Goal: Check status

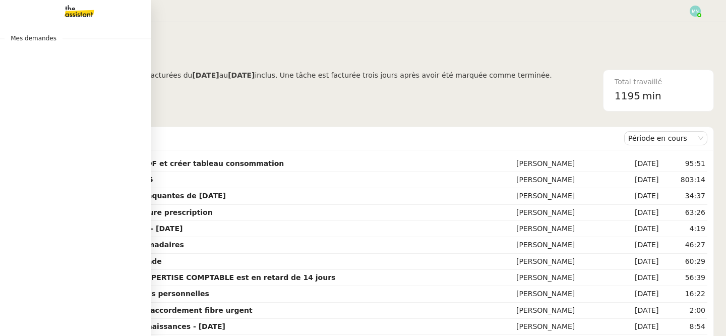
scroll to position [22, 0]
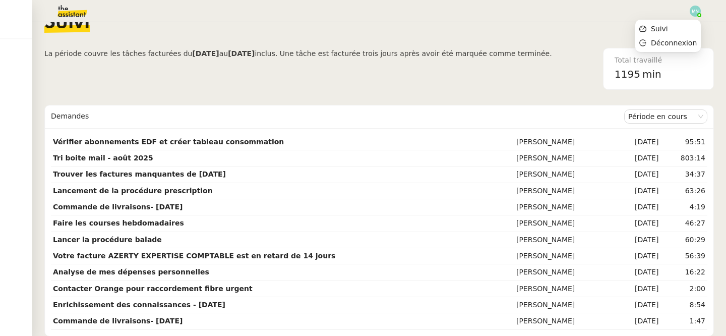
click at [694, 13] on img at bounding box center [694, 11] width 11 height 11
click at [667, 22] on li "Suivi" at bounding box center [668, 29] width 66 height 14
click at [699, 13] on img at bounding box center [694, 11] width 11 height 11
click at [676, 25] on li "Suivi" at bounding box center [668, 29] width 66 height 14
click at [694, 10] on img at bounding box center [694, 11] width 11 height 11
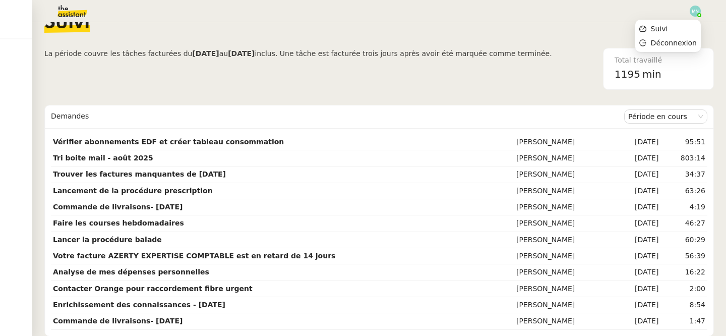
click at [694, 11] on img at bounding box center [694, 11] width 11 height 11
click at [697, 11] on img at bounding box center [694, 11] width 11 height 11
click at [680, 25] on li "Suivi" at bounding box center [668, 29] width 66 height 14
click at [74, 13] on img at bounding box center [64, 11] width 78 height 22
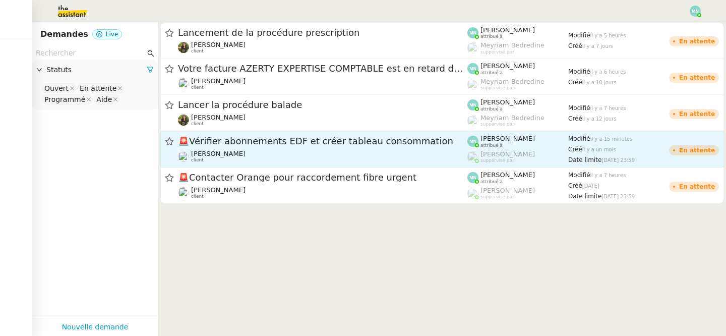
click at [218, 146] on div "🚨 Vérifier abonnements EDF et créer tableau consommation" at bounding box center [322, 141] width 289 height 13
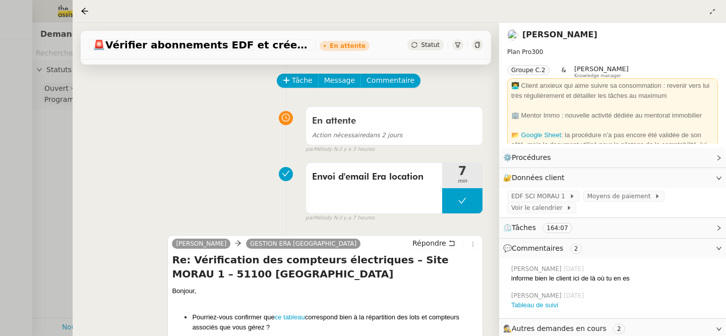
scroll to position [58, 0]
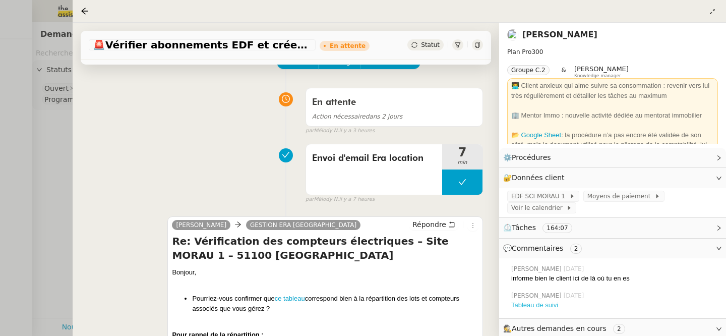
click at [529, 303] on link "Tableau de suivi" at bounding box center [534, 305] width 47 height 8
click at [83, 11] on icon at bounding box center [84, 11] width 7 height 7
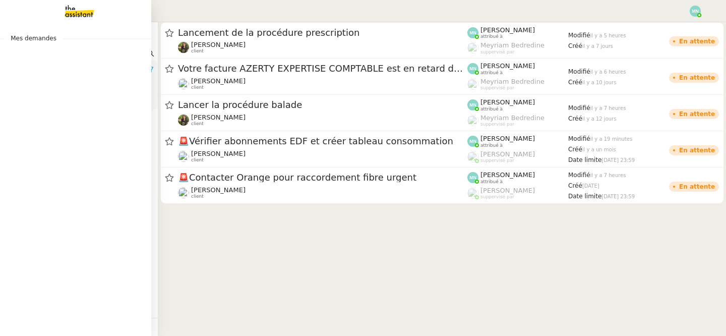
click at [33, 41] on span "Mes demandes" at bounding box center [34, 38] width 58 height 10
click at [77, 7] on img at bounding box center [71, 11] width 78 height 22
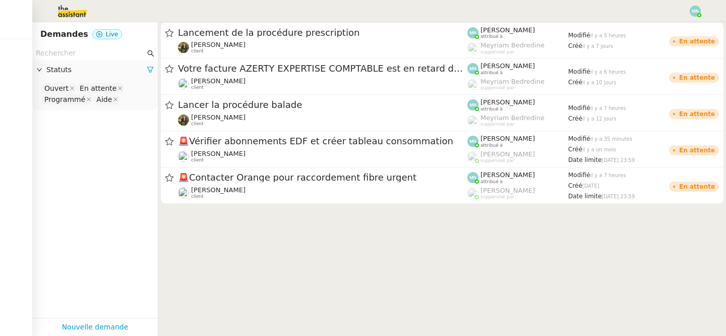
click at [694, 14] on img at bounding box center [694, 11] width 11 height 11
click at [677, 25] on li "Suivi" at bounding box center [668, 29] width 66 height 14
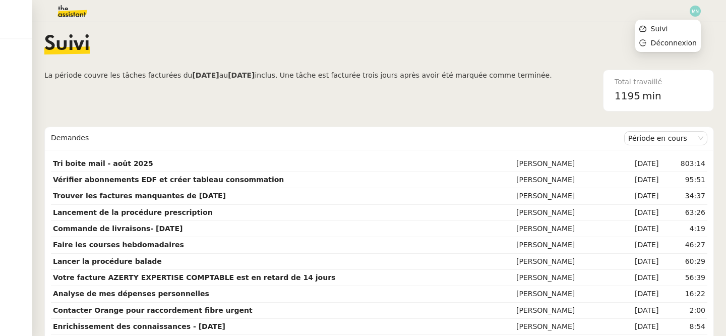
click at [698, 12] on img at bounding box center [694, 11] width 11 height 11
click at [675, 31] on li "Suivi" at bounding box center [668, 29] width 66 height 14
click at [698, 5] on div at bounding box center [362, 11] width 675 height 22
click at [699, 8] on img at bounding box center [694, 11] width 11 height 11
click at [683, 25] on li "Suivi" at bounding box center [668, 29] width 66 height 14
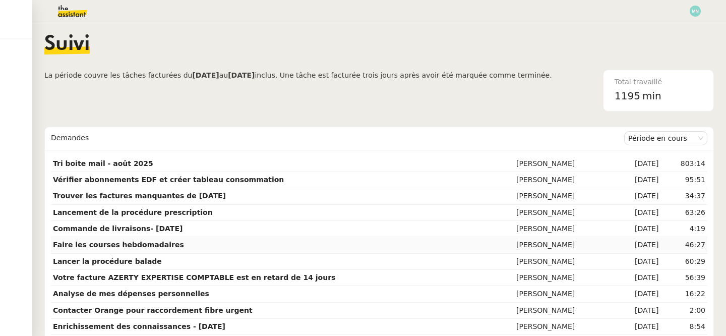
scroll to position [22, 0]
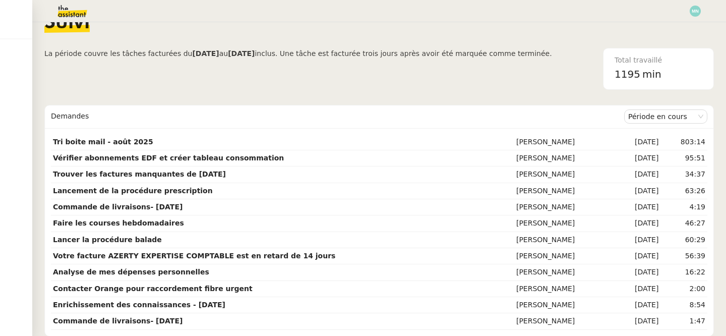
click at [67, 11] on img at bounding box center [64, 11] width 78 height 22
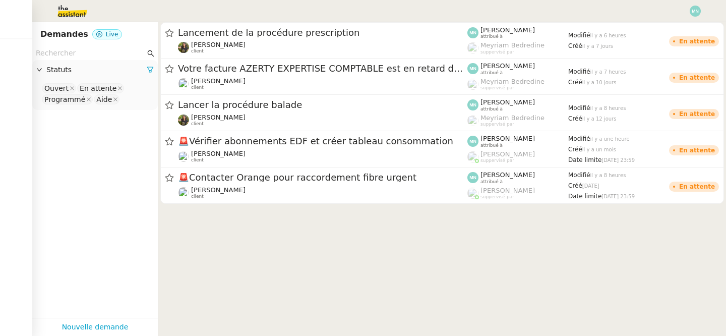
click at [63, 16] on img at bounding box center [64, 11] width 78 height 22
click at [322, 247] on cdk-virtual-scroll-viewport "Lancement de la procédure prescription [PERSON_NAME] client [PERSON_NAME] attri…" at bounding box center [441, 178] width 567 height 313
click at [689, 9] on img at bounding box center [694, 11] width 11 height 11
click at [673, 24] on li "Suivi" at bounding box center [668, 29] width 66 height 14
